Goal: Task Accomplishment & Management: Manage account settings

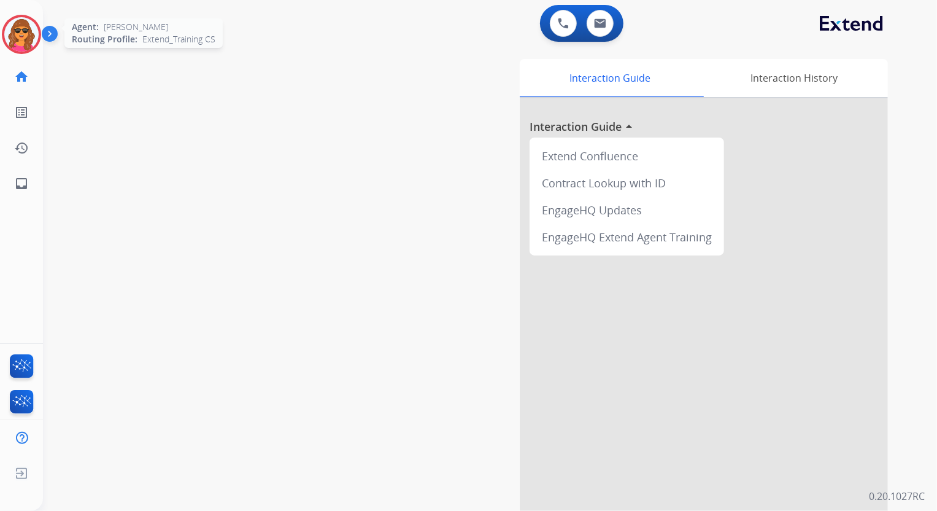
click at [12, 34] on img at bounding box center [21, 34] width 34 height 34
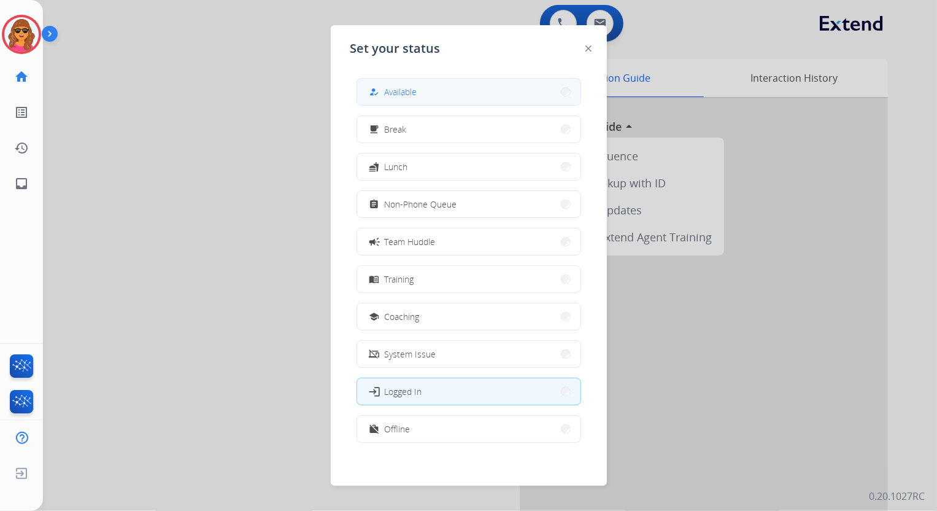
click at [412, 90] on span "Available" at bounding box center [401, 91] width 33 height 13
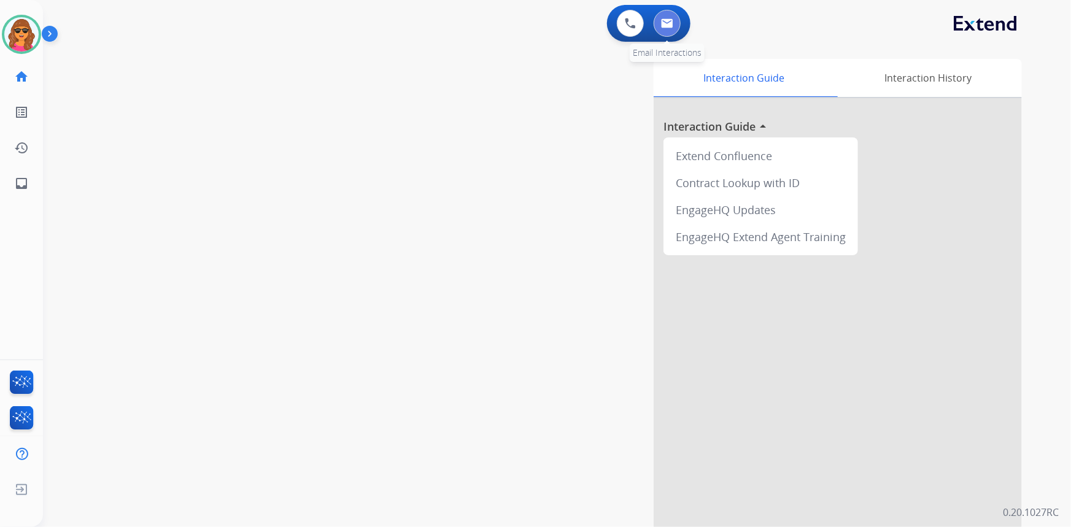
click at [669, 18] on img at bounding box center [667, 23] width 12 height 10
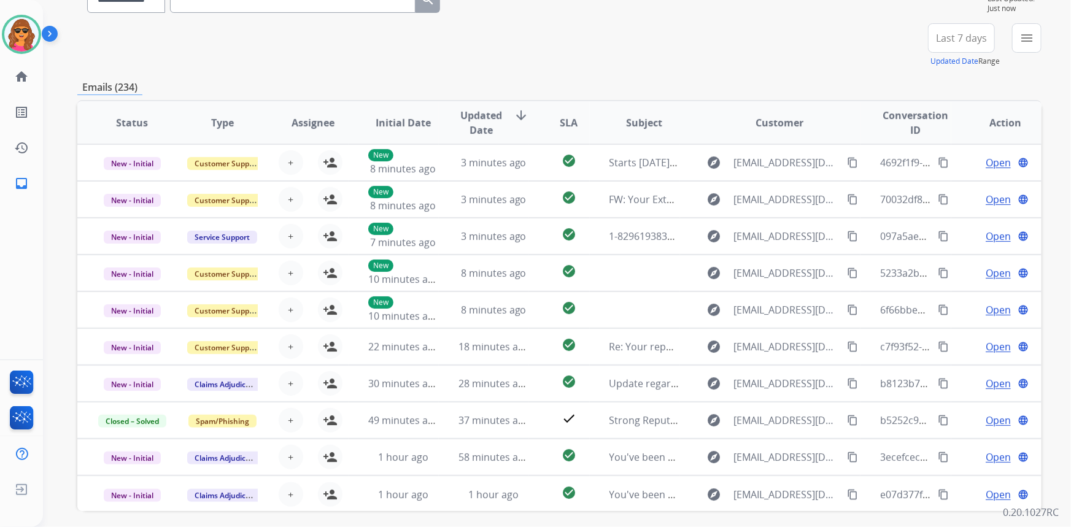
scroll to position [167, 0]
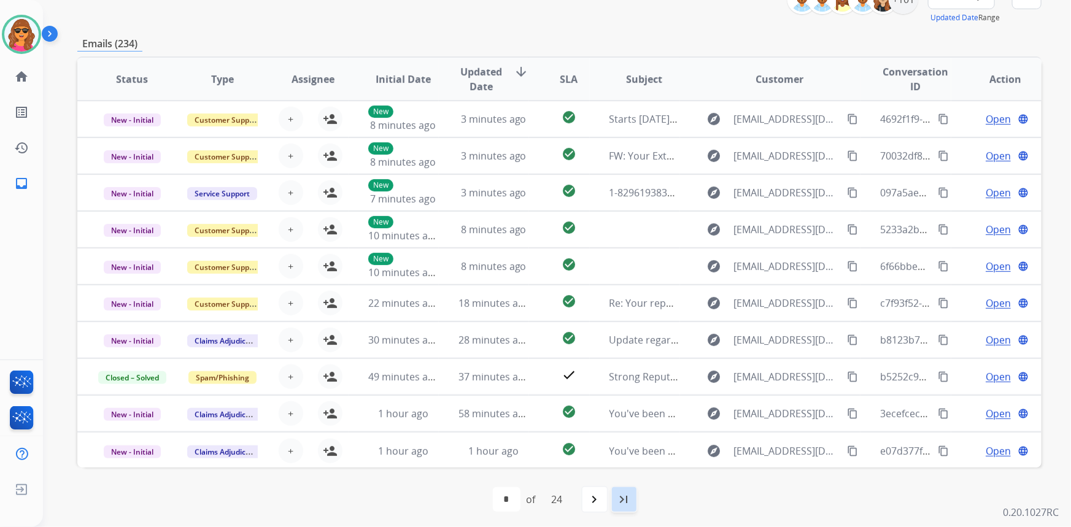
click at [627, 500] on mat-icon "last_page" at bounding box center [624, 499] width 15 height 15
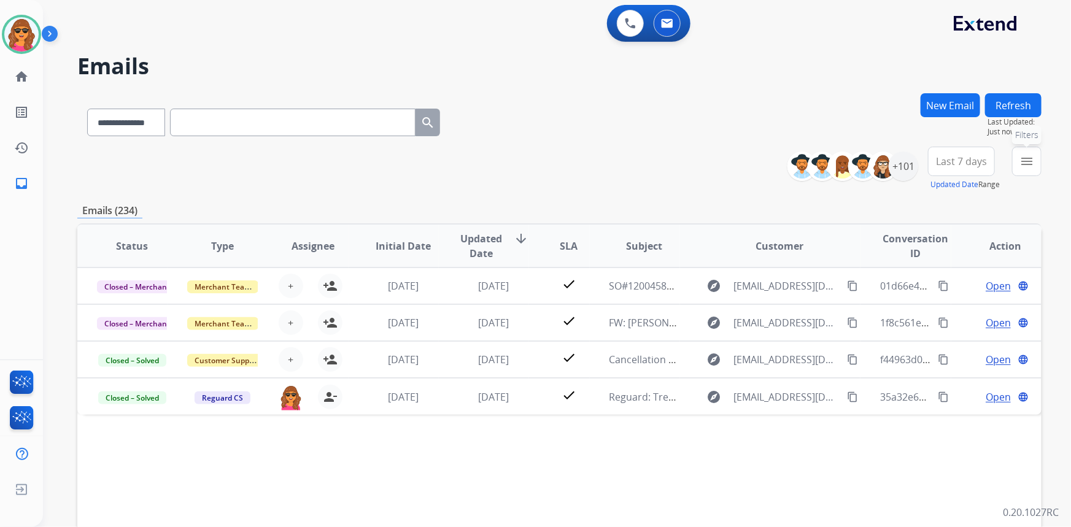
click at [937, 158] on mat-icon "menu" at bounding box center [1027, 161] width 15 height 15
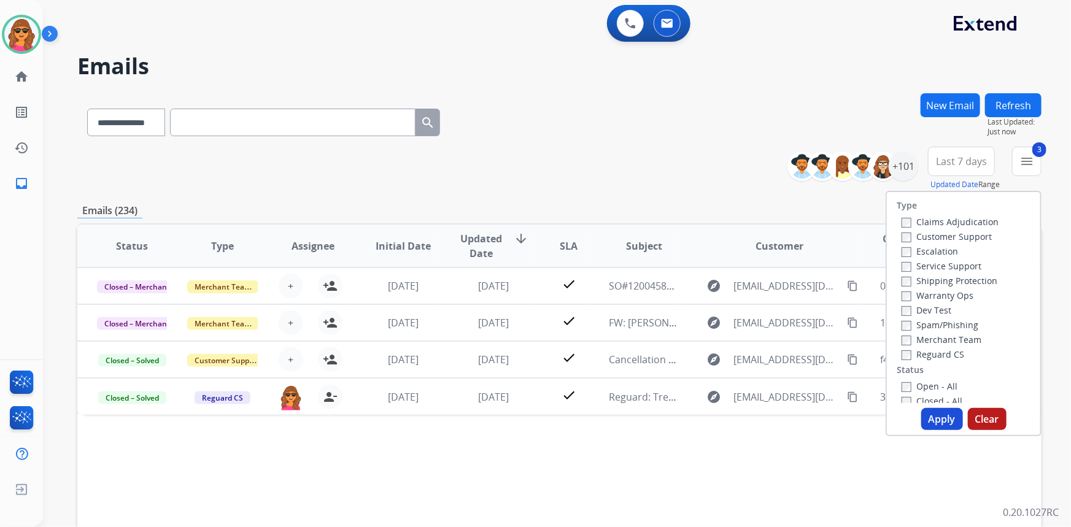
click at [902, 379] on div "Open - All" at bounding box center [966, 386] width 129 height 15
click at [937, 416] on button "Apply" at bounding box center [942, 419] width 42 height 22
select select "*"
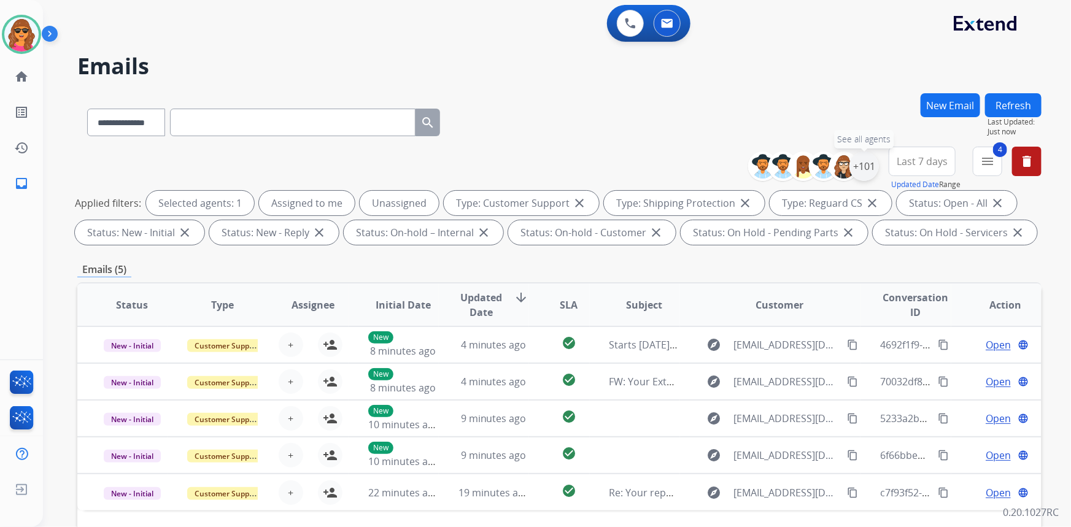
click at [864, 166] on div "+101" at bounding box center [863, 166] width 29 height 29
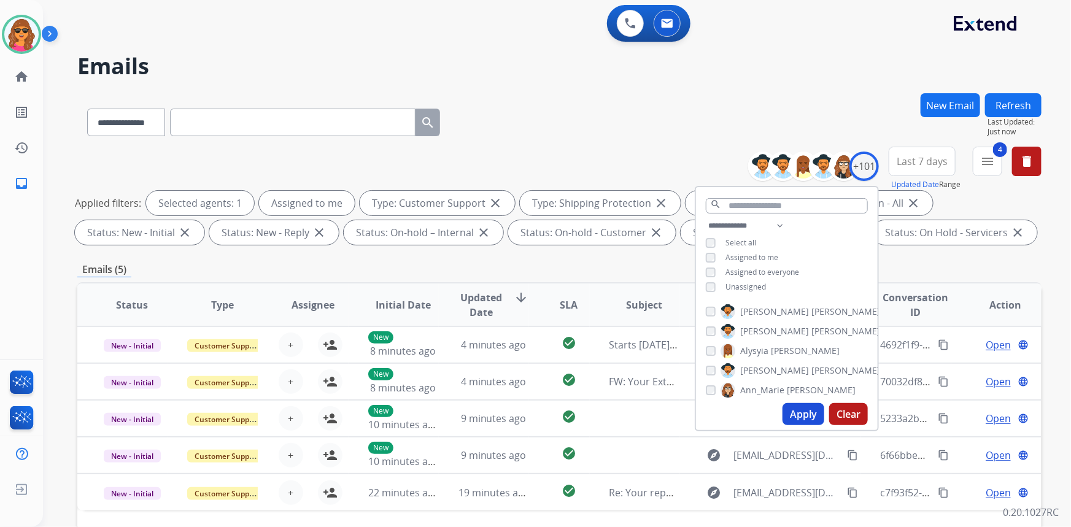
click at [809, 412] on button "Apply" at bounding box center [804, 414] width 42 height 22
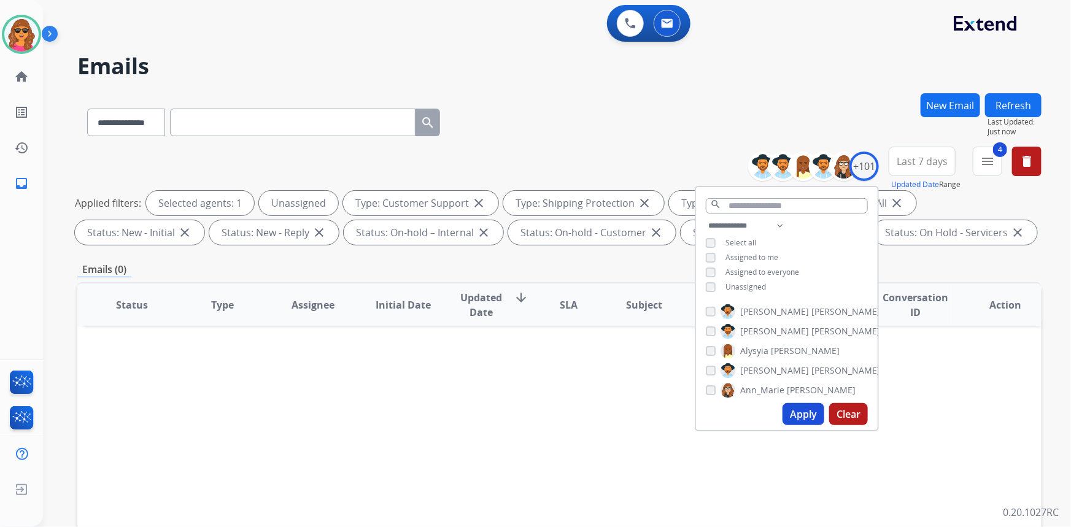
click at [781, 413] on div "Apply Clear" at bounding box center [787, 414] width 182 height 32
click at [793, 417] on button "Apply" at bounding box center [804, 414] width 42 height 22
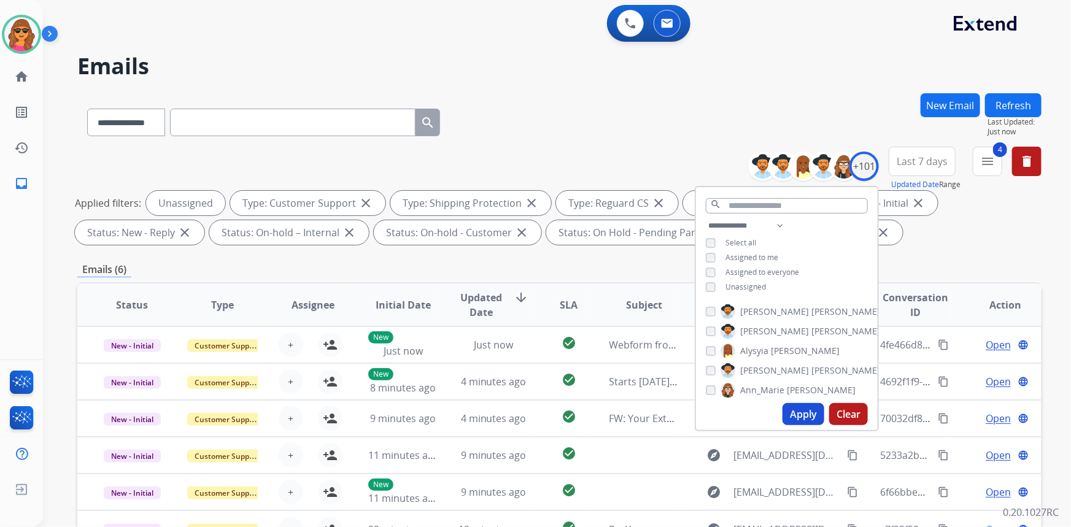
click at [937, 230] on div "Applied filters: Unassigned Type: Customer Support close Type: Shipping Protect…" at bounding box center [557, 218] width 964 height 54
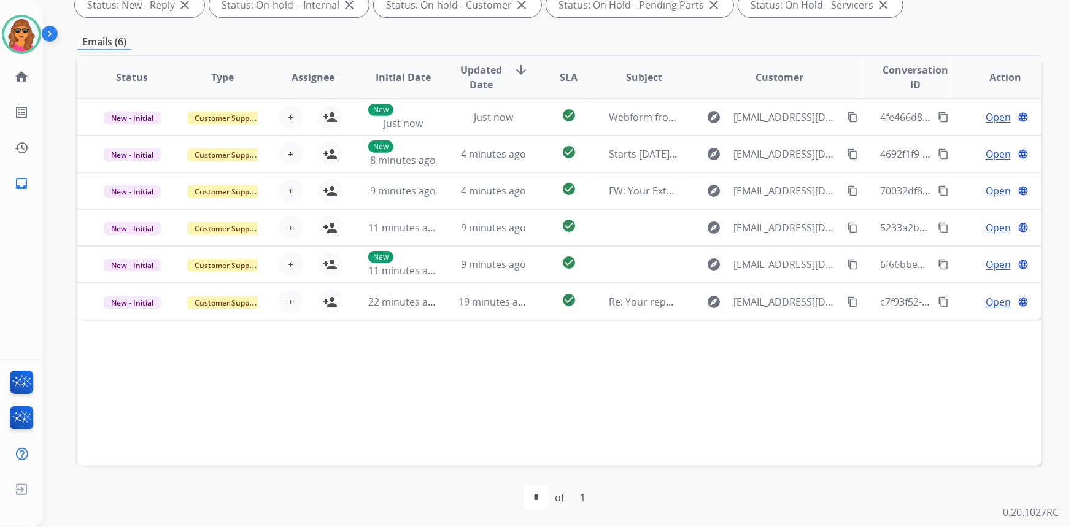
scroll to position [230, 0]
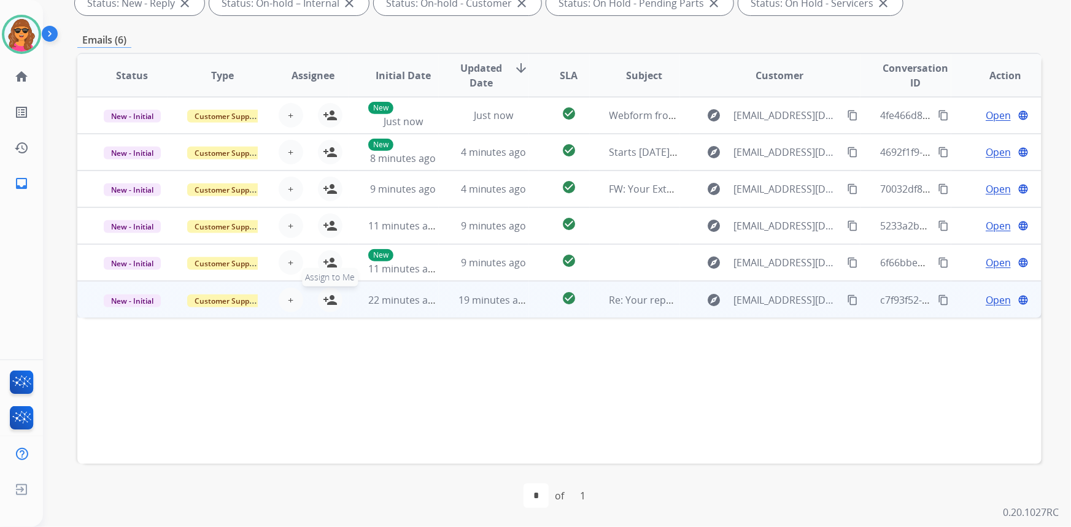
click at [324, 294] on mat-icon "person_add" at bounding box center [330, 300] width 15 height 15
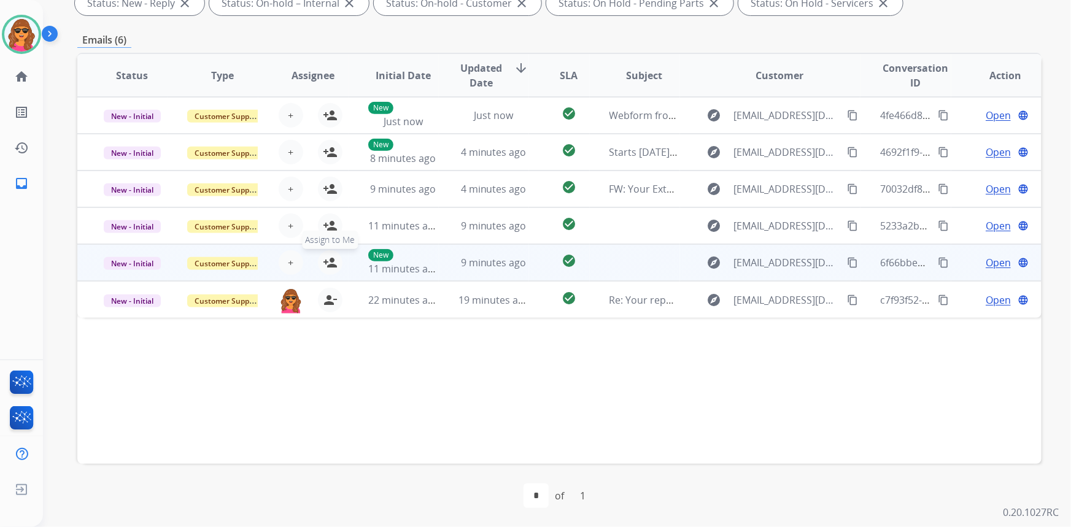
click at [328, 262] on mat-icon "person_add" at bounding box center [330, 262] width 15 height 15
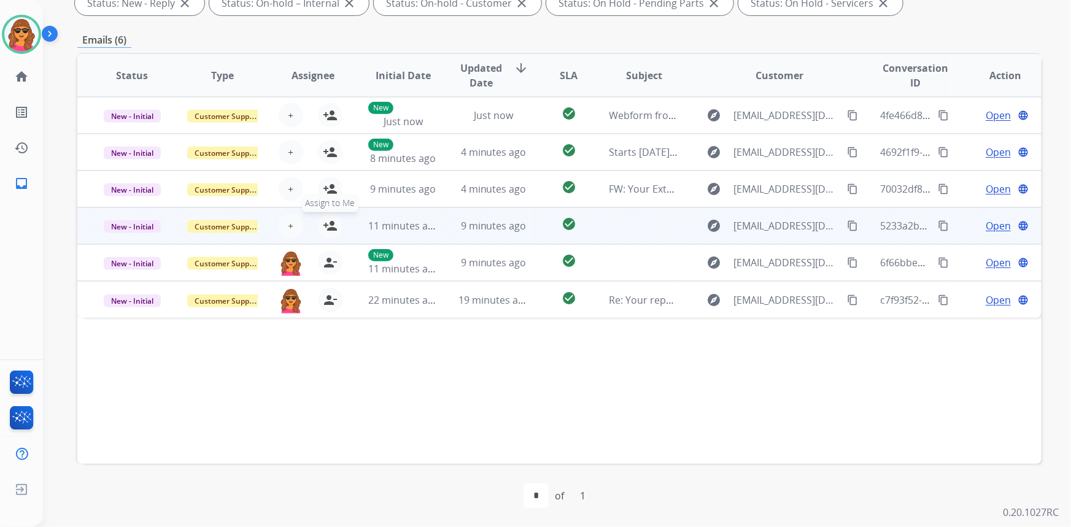
click at [325, 227] on mat-icon "person_add" at bounding box center [330, 226] width 15 height 15
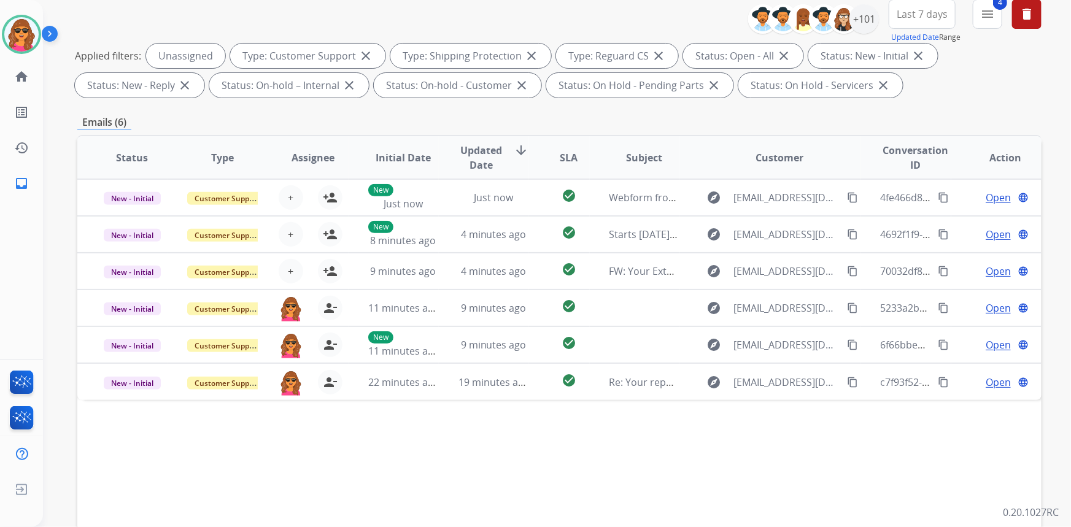
scroll to position [0, 0]
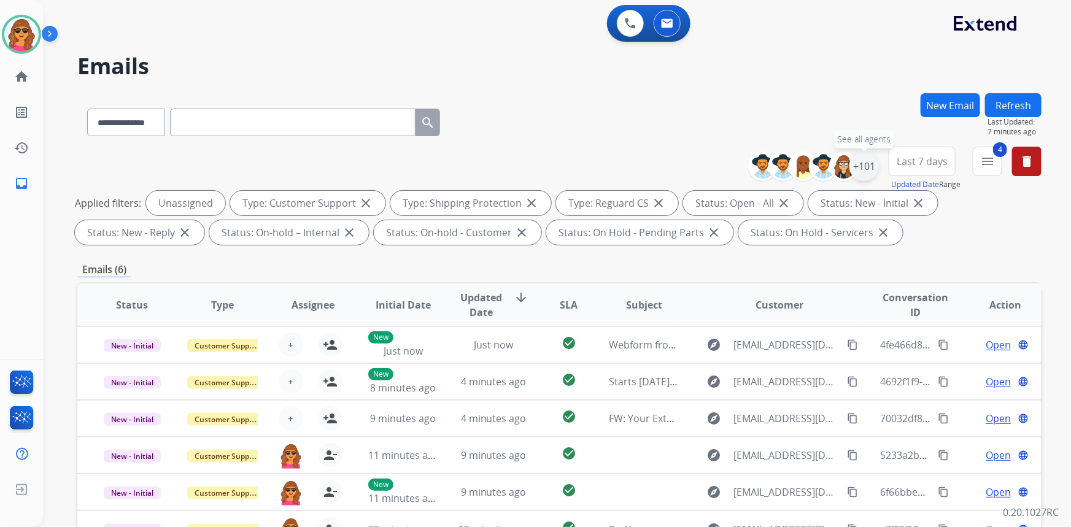
click at [862, 168] on div "+101" at bounding box center [863, 166] width 29 height 29
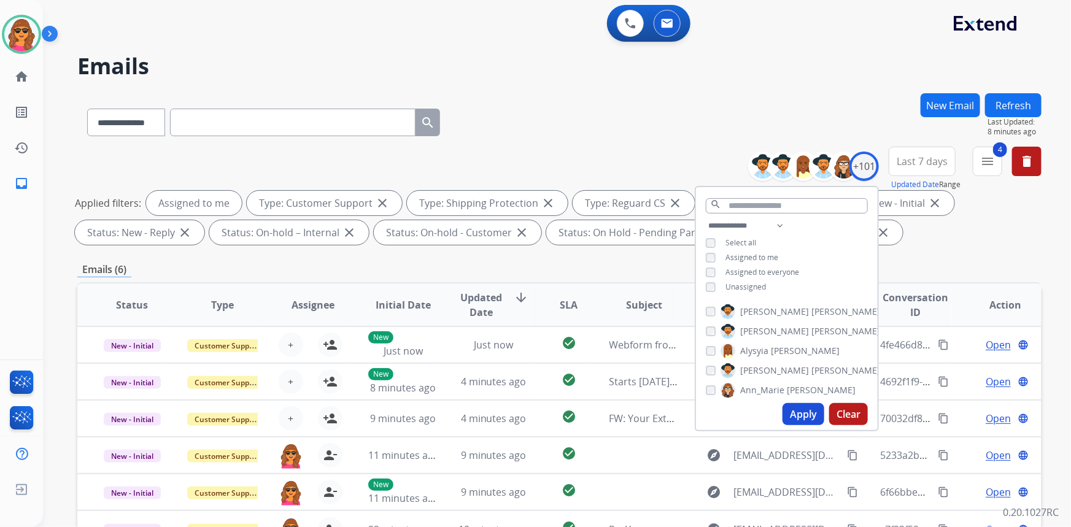
click at [803, 409] on button "Apply" at bounding box center [804, 414] width 42 height 22
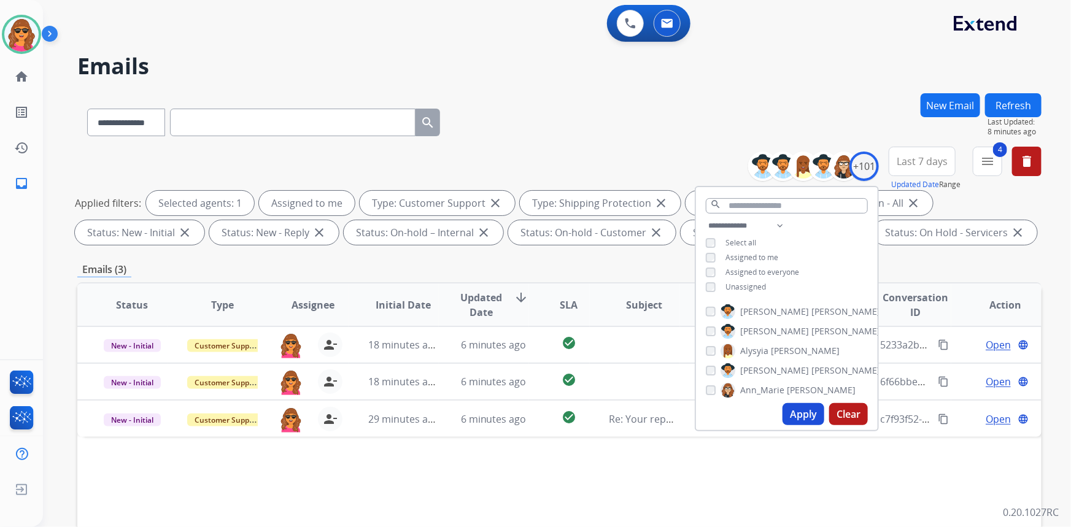
click at [911, 262] on div "Emails (3)" at bounding box center [559, 269] width 964 height 15
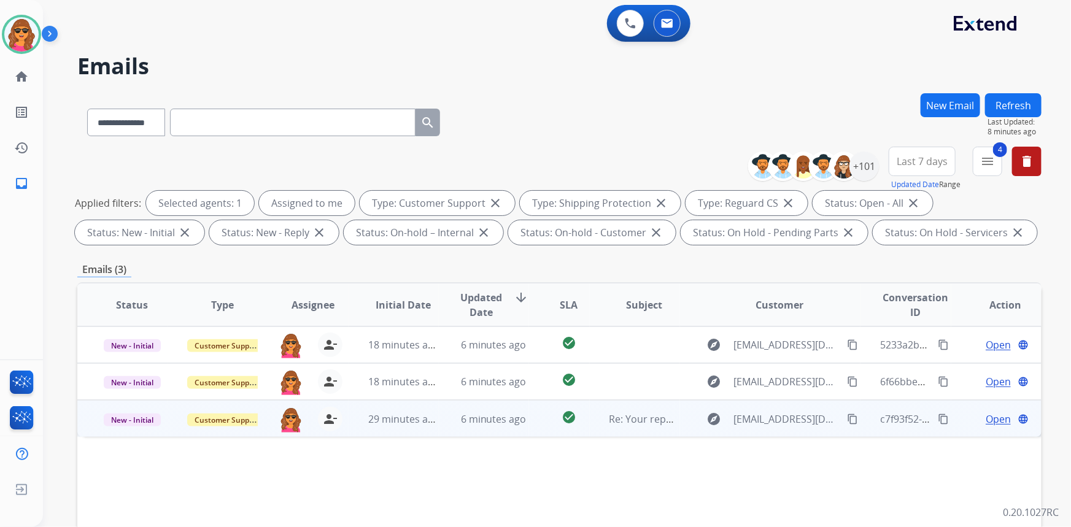
click at [937, 416] on span "Open" at bounding box center [998, 419] width 25 height 15
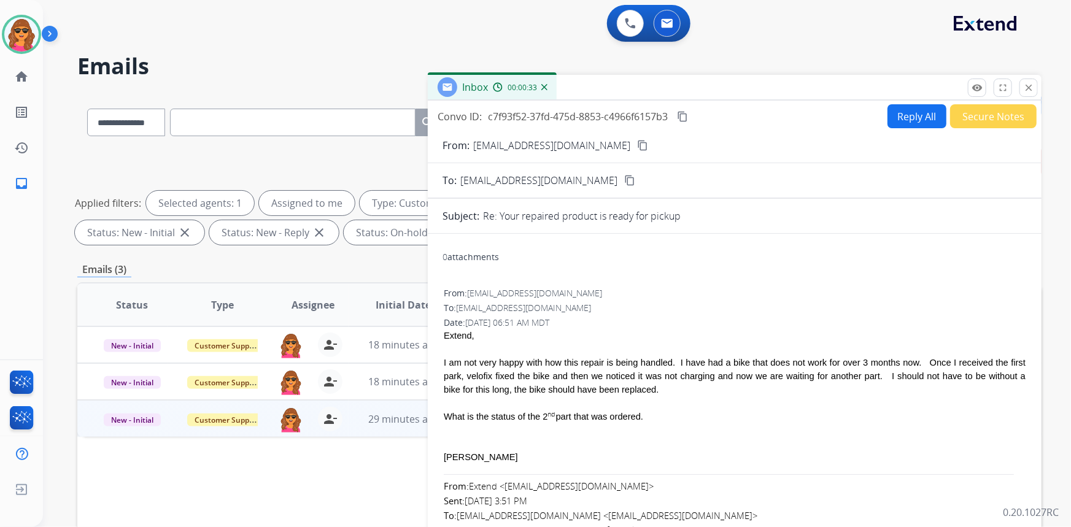
click at [637, 144] on mat-icon "content_copy" at bounding box center [642, 145] width 11 height 11
click at [637, 148] on mat-icon "content_copy" at bounding box center [642, 145] width 11 height 11
click at [14, 31] on img at bounding box center [21, 34] width 34 height 34
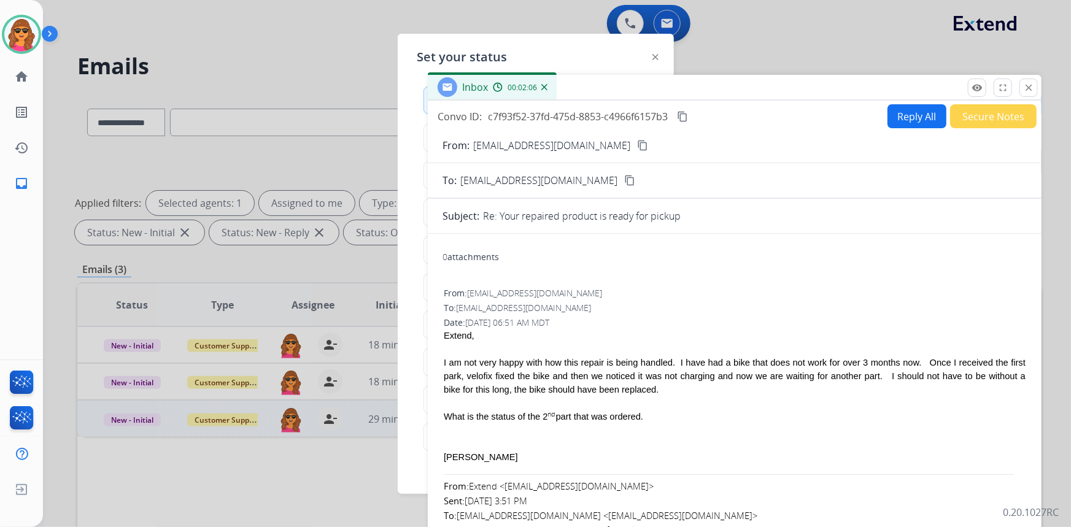
click at [440, 41] on div "Set your status how_to_reg Available free_breakfast Break fastfood Lunch assign…" at bounding box center [536, 264] width 276 height 460
click at [937, 86] on mat-icon "close" at bounding box center [1028, 87] width 11 height 11
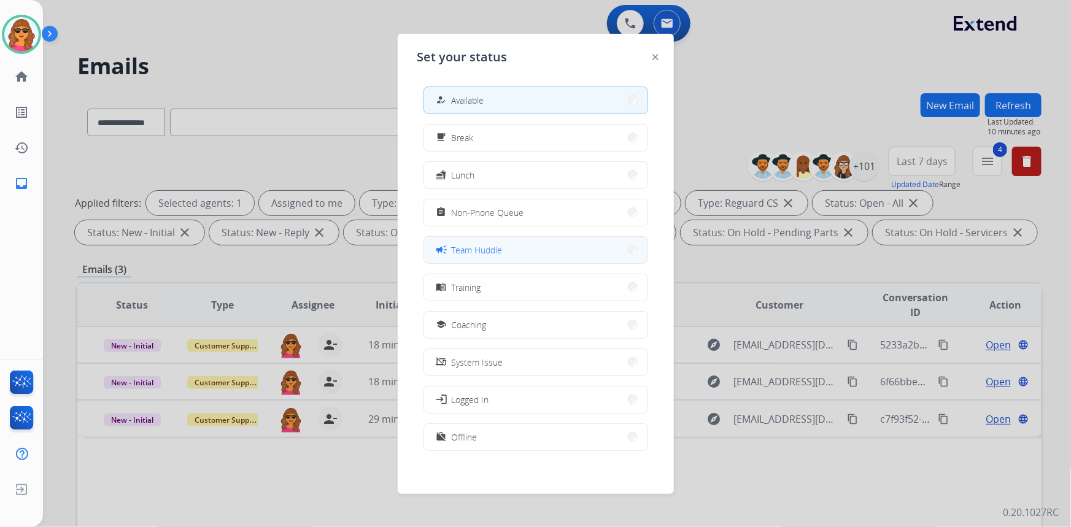
click at [462, 253] on span "Team Huddle" at bounding box center [477, 250] width 51 height 13
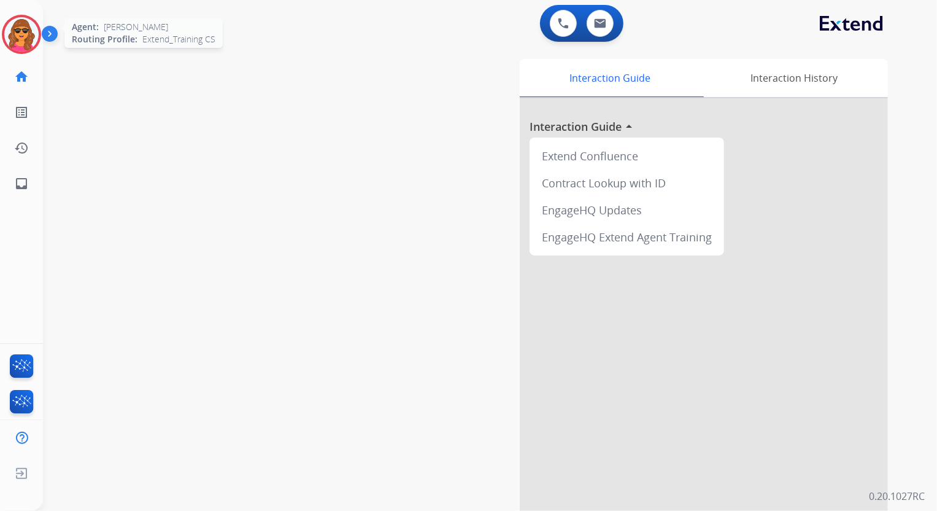
click at [19, 30] on img at bounding box center [21, 34] width 34 height 34
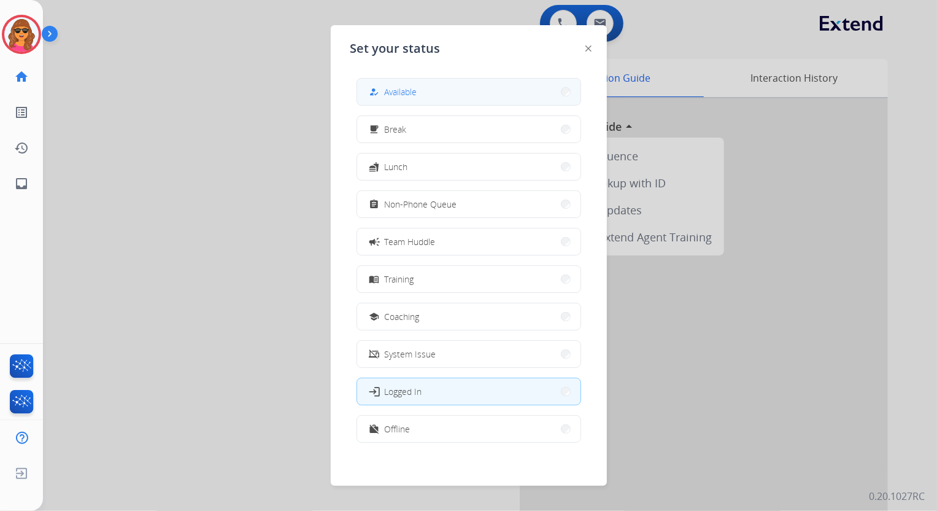
click at [359, 88] on div "how_to_reg Available" at bounding box center [469, 92] width 225 height 28
click at [392, 88] on span "Available" at bounding box center [401, 91] width 33 height 13
